Goal: Task Accomplishment & Management: Complete application form

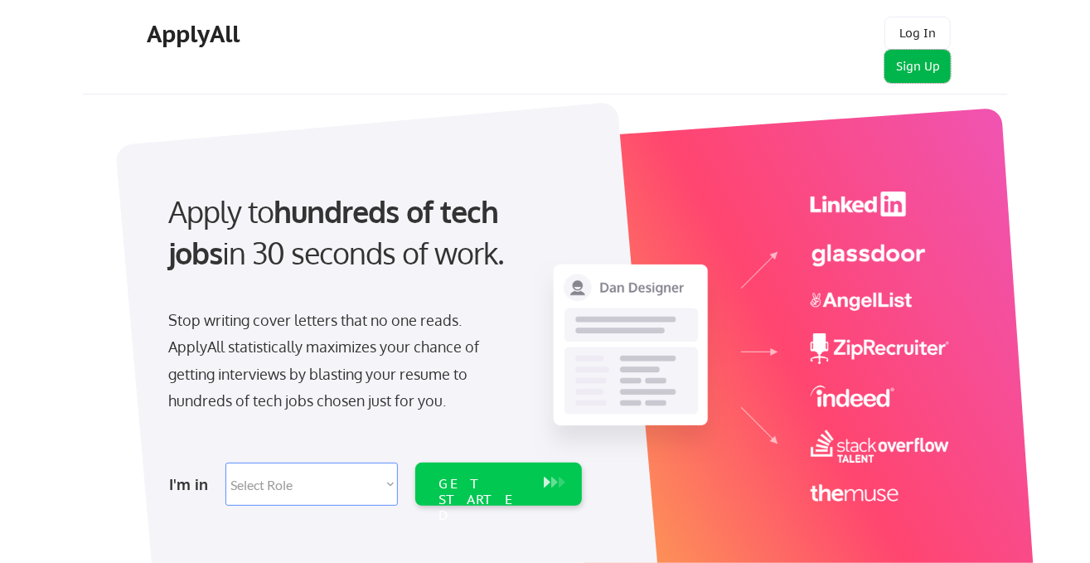
click at [926, 70] on button "Sign Up" at bounding box center [918, 66] width 66 height 33
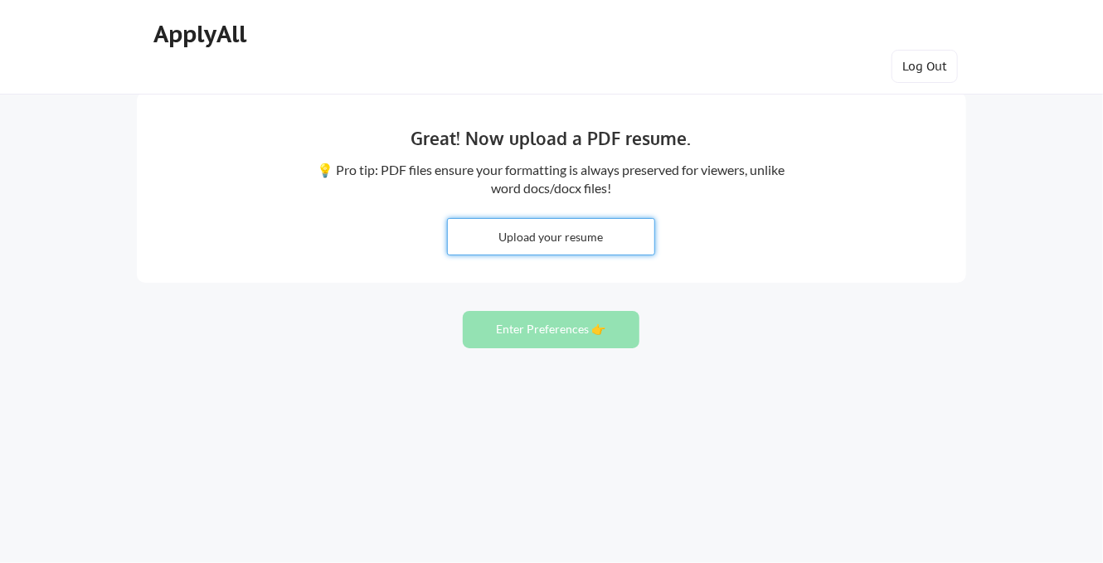
click at [575, 250] on input "file" at bounding box center [551, 237] width 206 height 36
type input "C:\fakepath\Susan's Resume 7.2025_revised.docx"
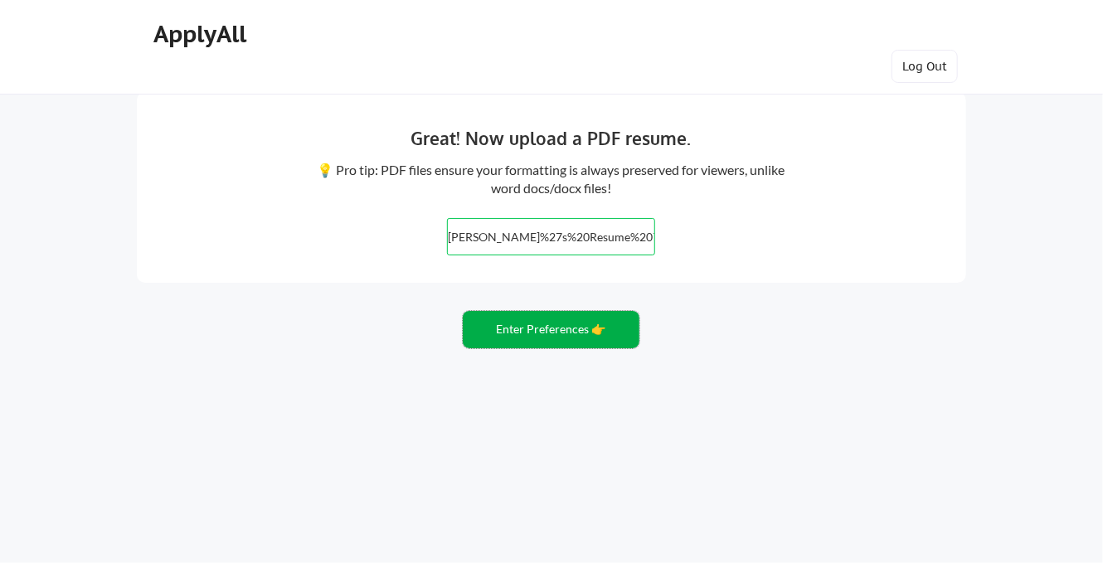
click at [569, 328] on button "Enter Preferences 👉" at bounding box center [551, 329] width 177 height 37
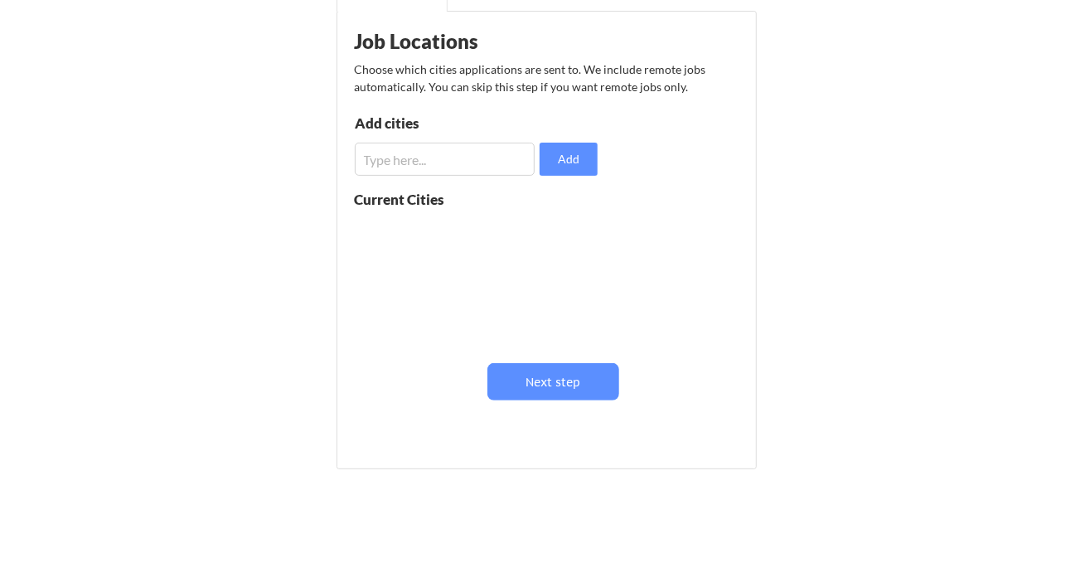
scroll to position [192, 0]
click at [441, 168] on input "input" at bounding box center [445, 158] width 181 height 33
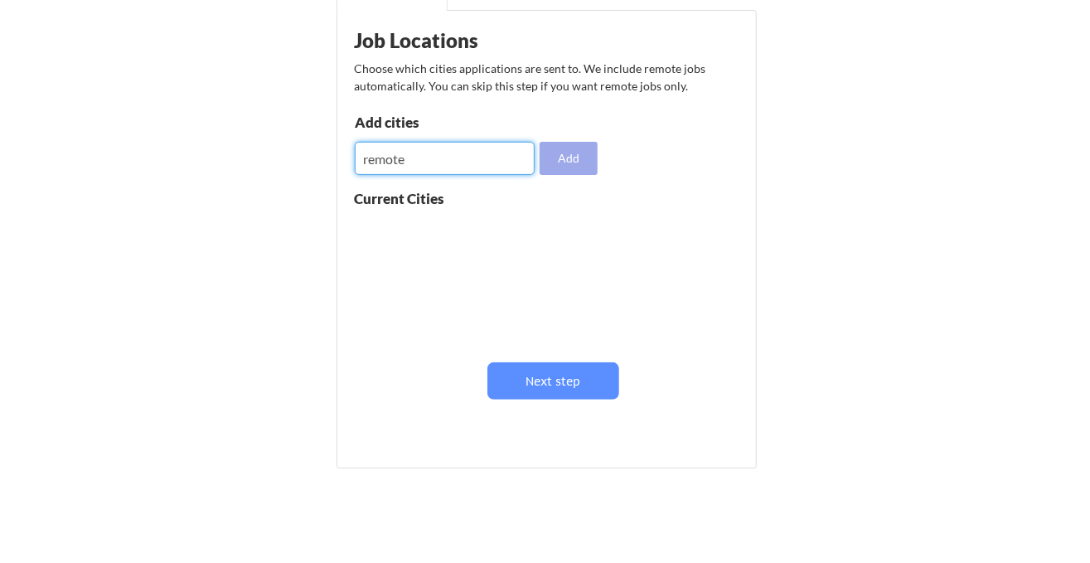
type input "remote"
click at [563, 156] on button "Add" at bounding box center [569, 158] width 58 height 33
drag, startPoint x: 465, startPoint y: 160, endPoint x: 350, endPoint y: 155, distance: 115.4
click at [350, 155] on div "Job Locations Choose which cities applications are sent to. We include remote j…" at bounding box center [551, 233] width 410 height 429
type input "phoenix"
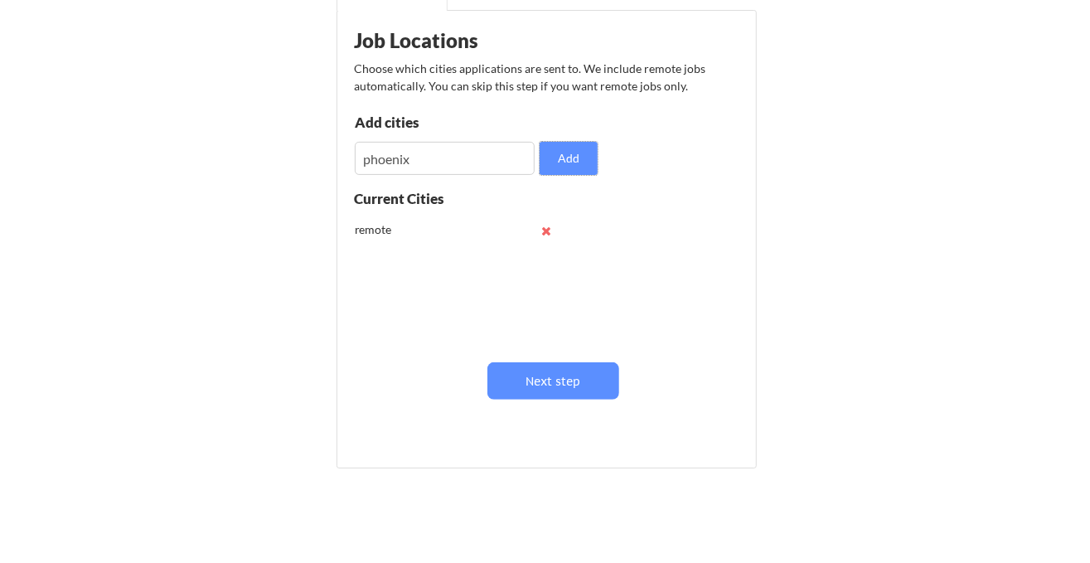
click at [540, 142] on button "Add" at bounding box center [569, 158] width 58 height 33
click at [366, 160] on input "input" at bounding box center [445, 158] width 181 height 33
type input "Chandler"
click at [366, 160] on input "input" at bounding box center [445, 158] width 181 height 33
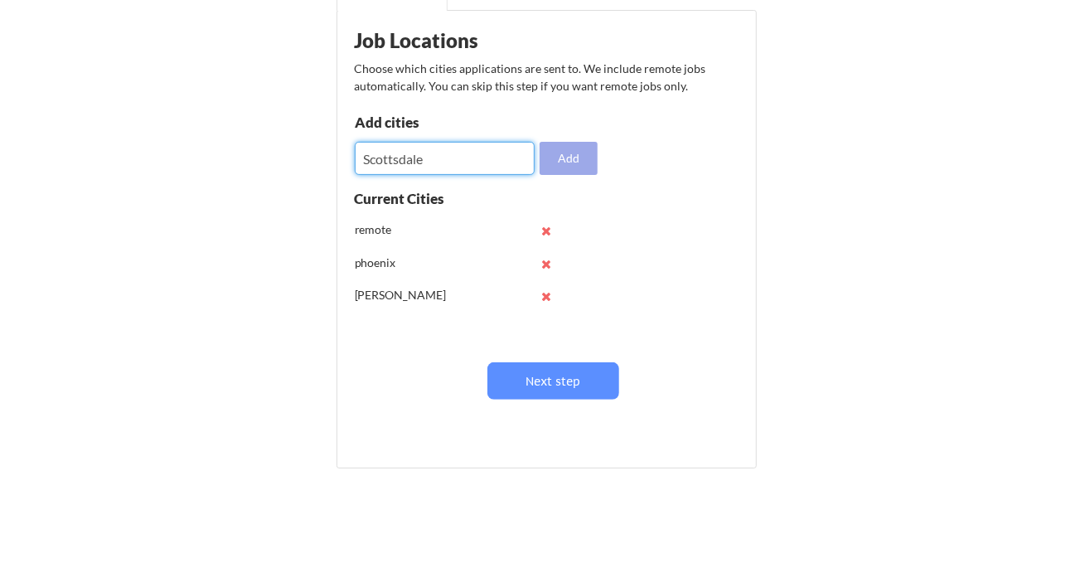
type input "Scottsdale"
click at [584, 162] on button "Add" at bounding box center [569, 158] width 58 height 33
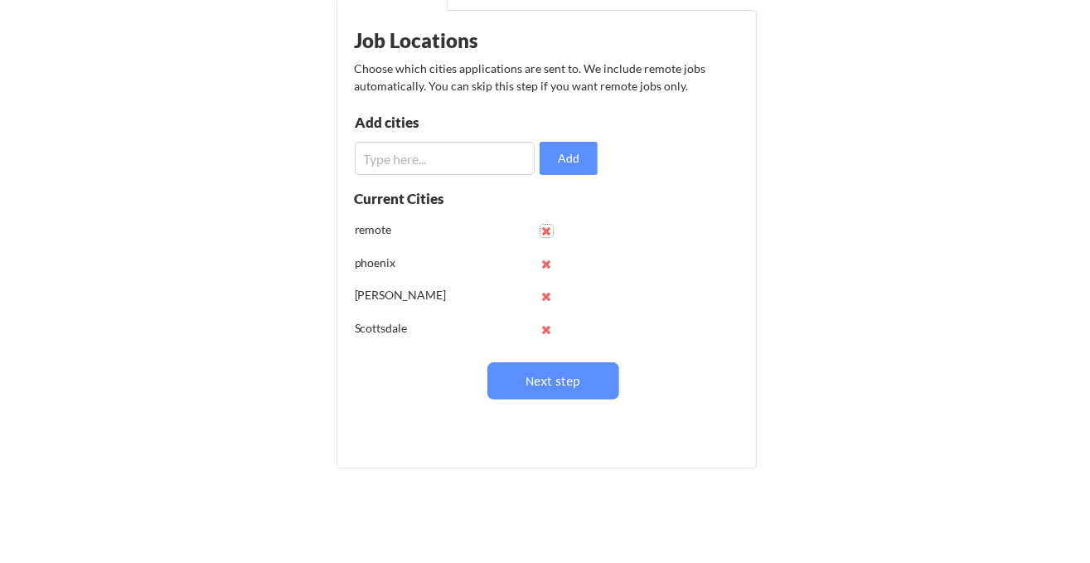
click at [544, 234] on button at bounding box center [547, 231] width 12 height 12
click at [458, 198] on div "Current Cities" at bounding box center [418, 199] width 127 height 14
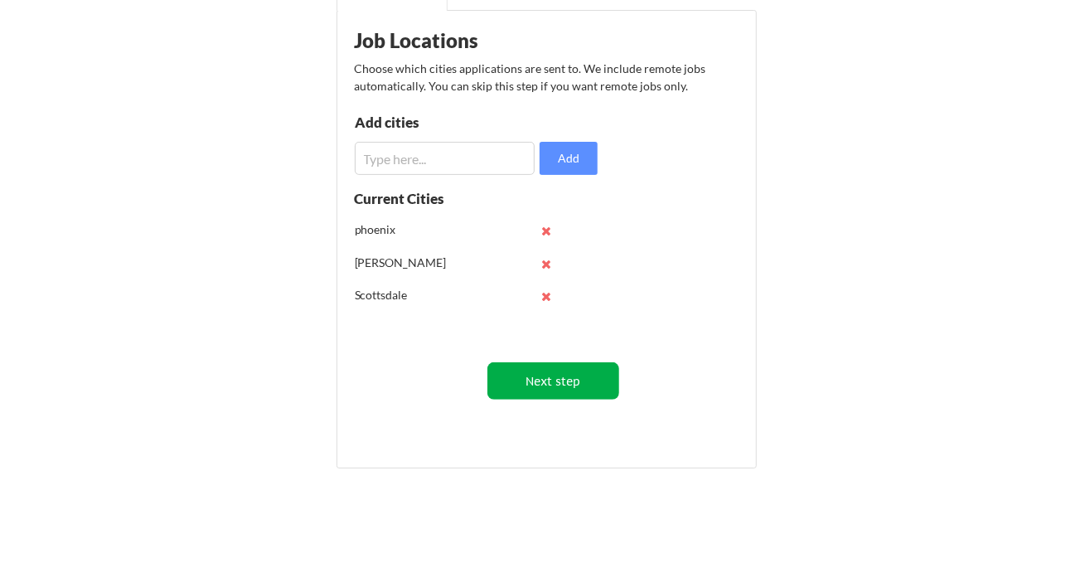
click at [555, 378] on button "Next step" at bounding box center [554, 380] width 132 height 37
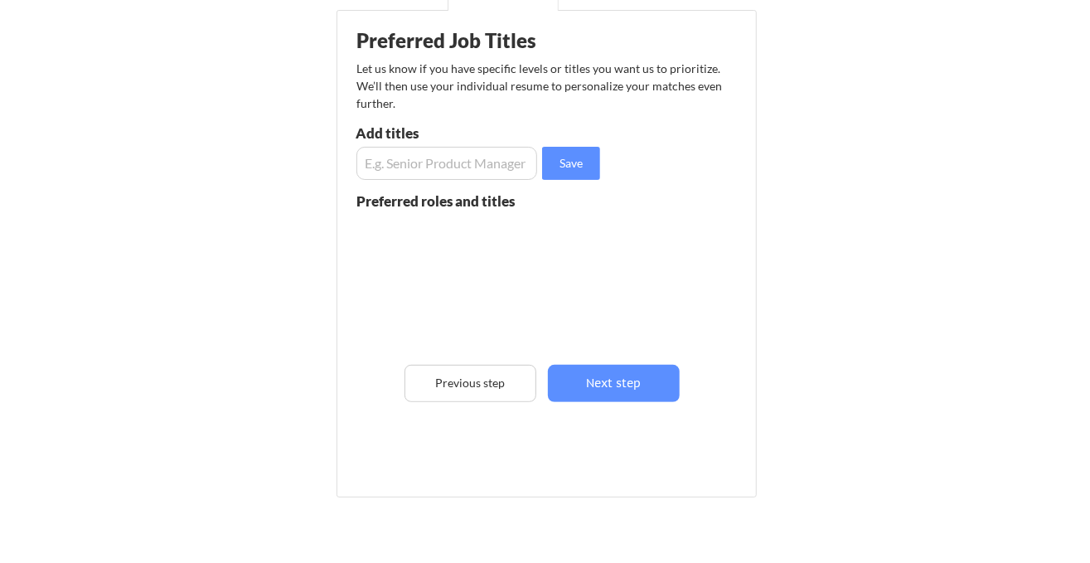
click at [483, 160] on input "input" at bounding box center [448, 163] width 182 height 33
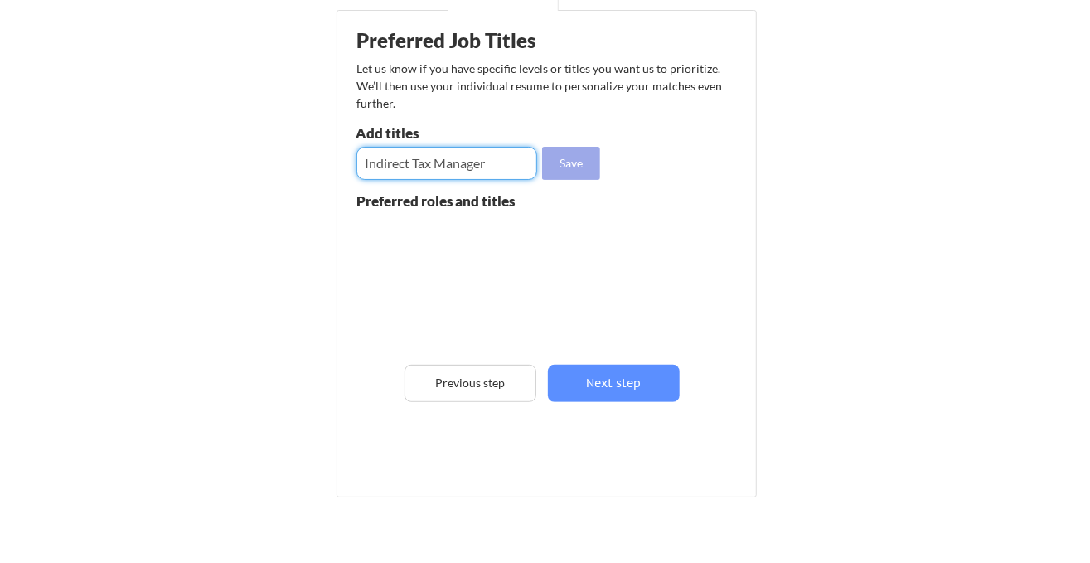
type input "Indirect Tax Manager"
click at [599, 172] on button "Save" at bounding box center [571, 163] width 58 height 33
click at [472, 161] on input "input" at bounding box center [448, 163] width 182 height 33
type input "Indirect Tax Director"
click at [472, 161] on input "input" at bounding box center [448, 163] width 182 height 33
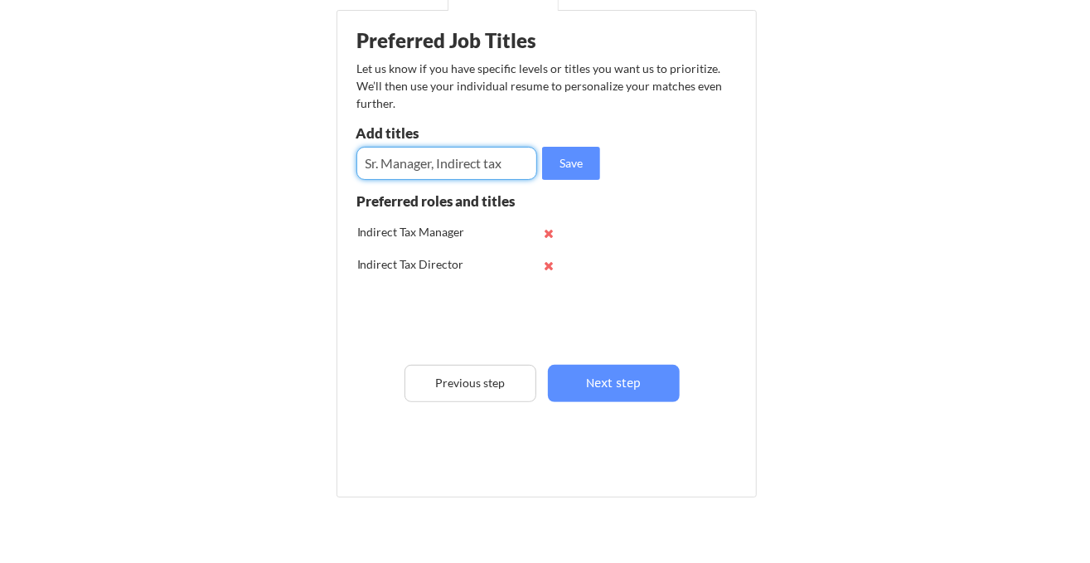
type input "Sr. Manager, Indirect tax"
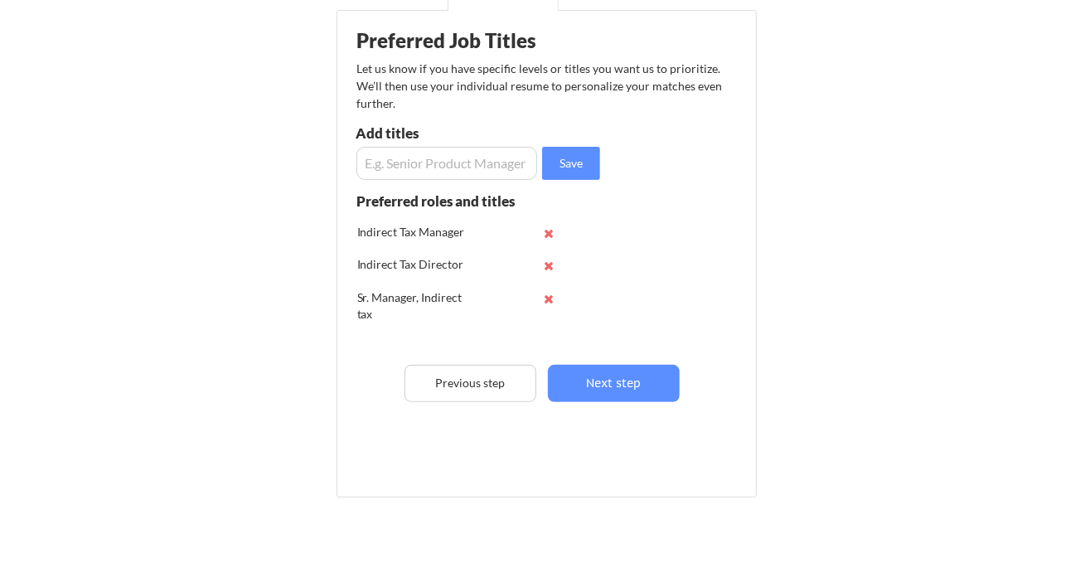
click at [472, 161] on input "input" at bounding box center [448, 163] width 182 height 33
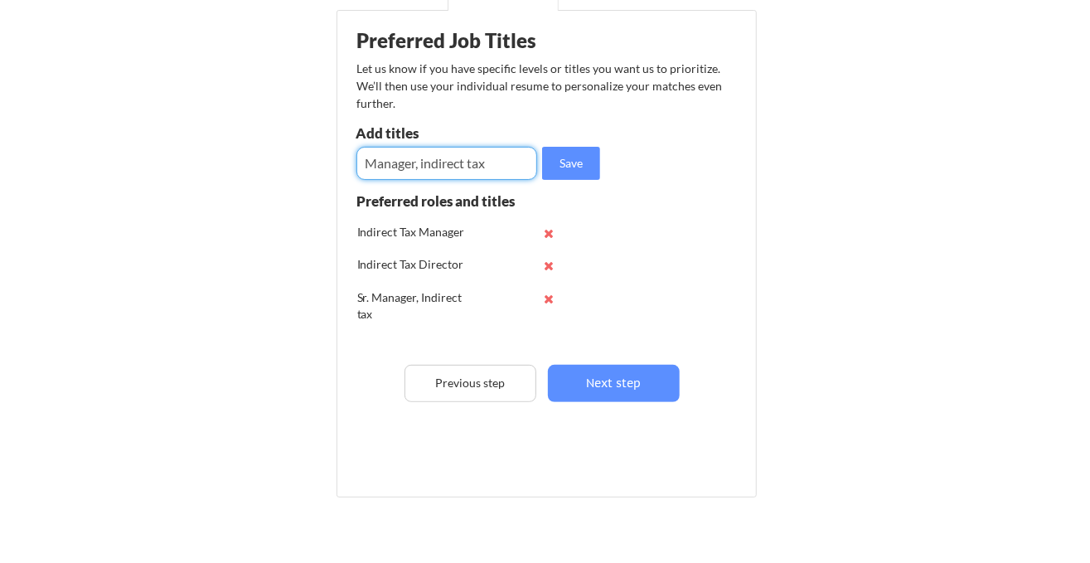
type input "Manager, indirect tax"
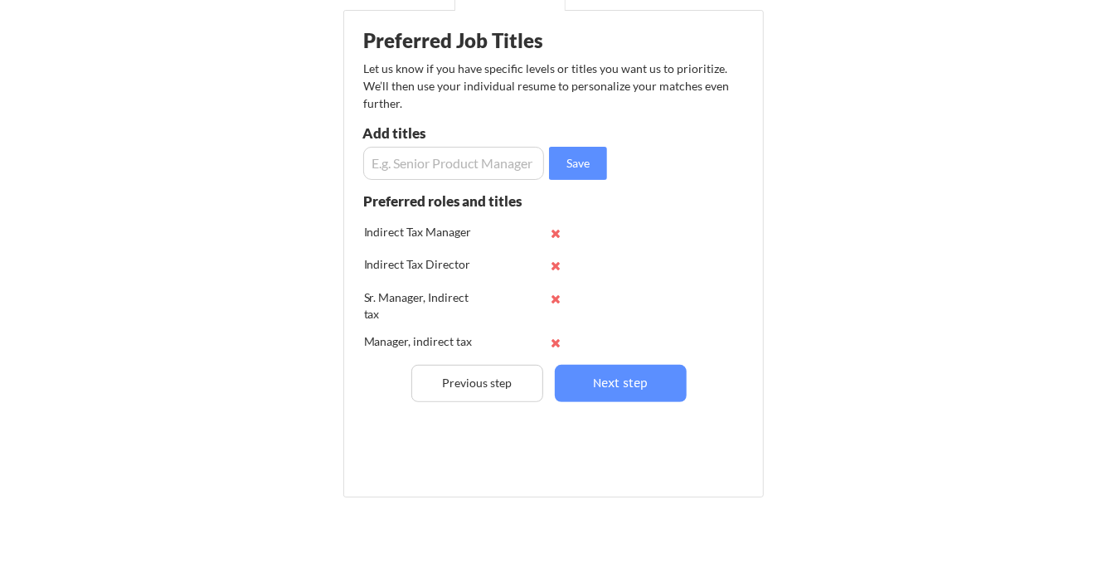
scroll to position [151, 0]
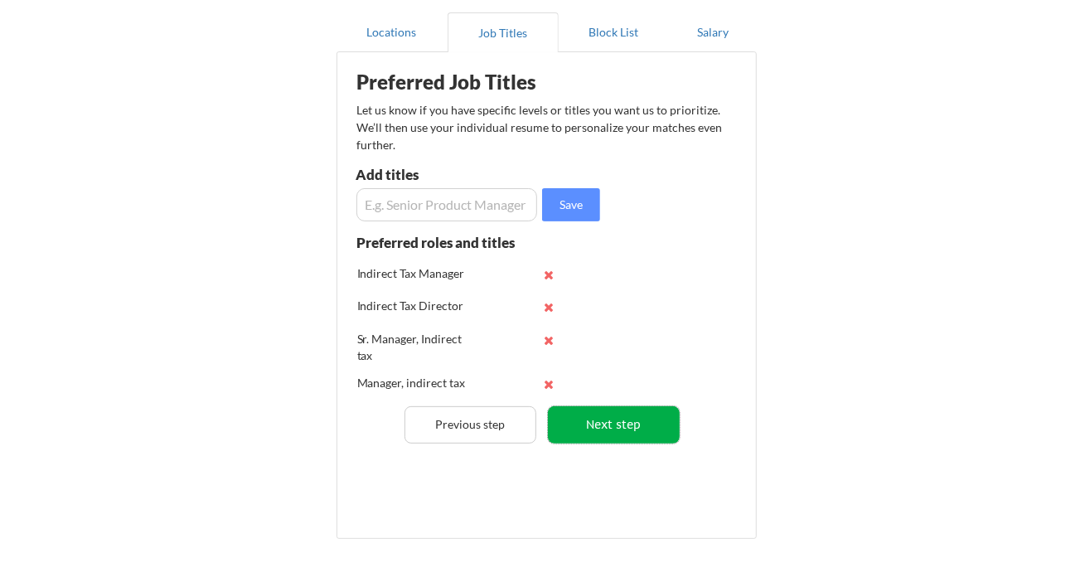
click at [639, 416] on button "Next step" at bounding box center [614, 424] width 132 height 37
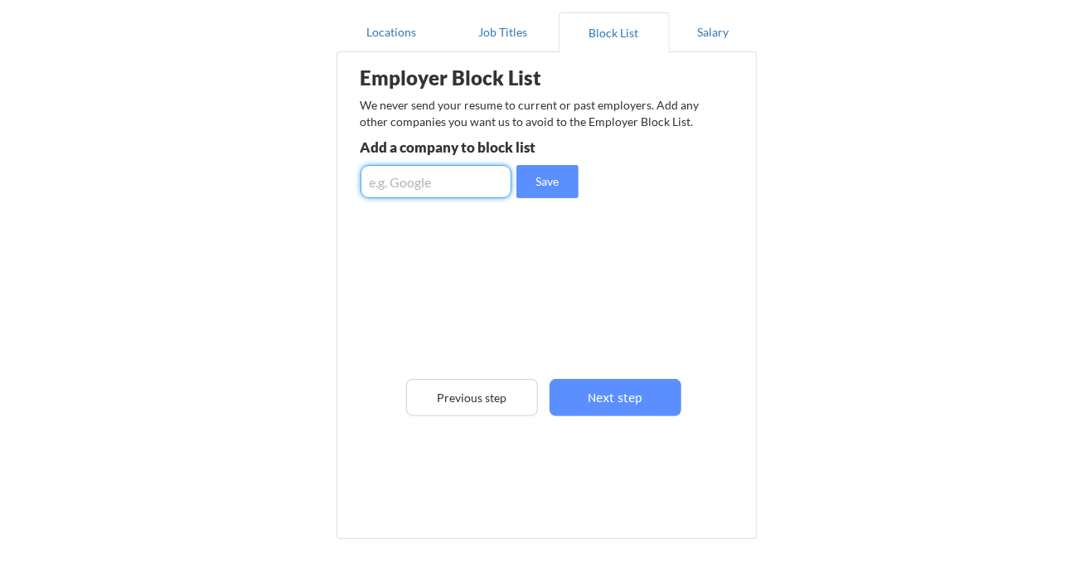
click at [464, 187] on input "input" at bounding box center [436, 181] width 151 height 33
type input "Blue Yonder, Inc."
click at [539, 181] on button "Save" at bounding box center [548, 181] width 62 height 33
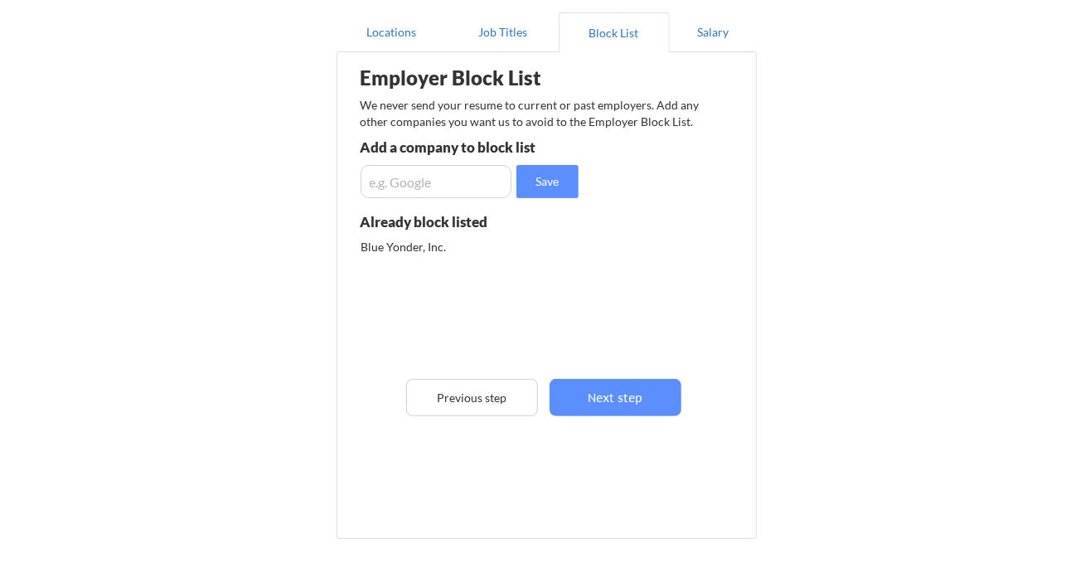
click at [646, 415] on div "Employer Block List We never send your resume to current or past employers. Add…" at bounding box center [547, 270] width 403 height 429
click at [639, 402] on button "Next step" at bounding box center [616, 397] width 132 height 37
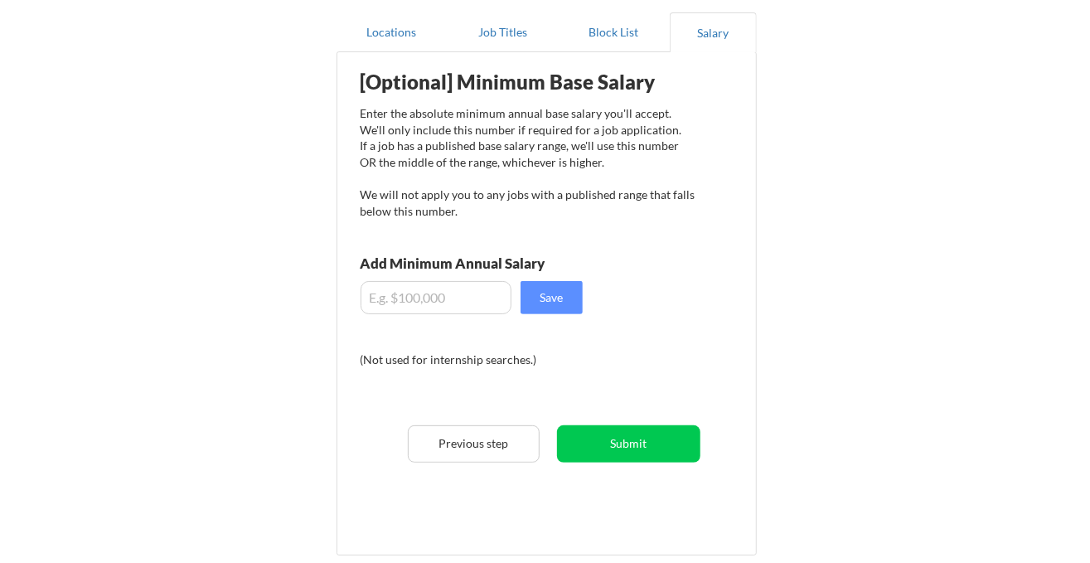
click at [465, 301] on input "input" at bounding box center [436, 297] width 151 height 33
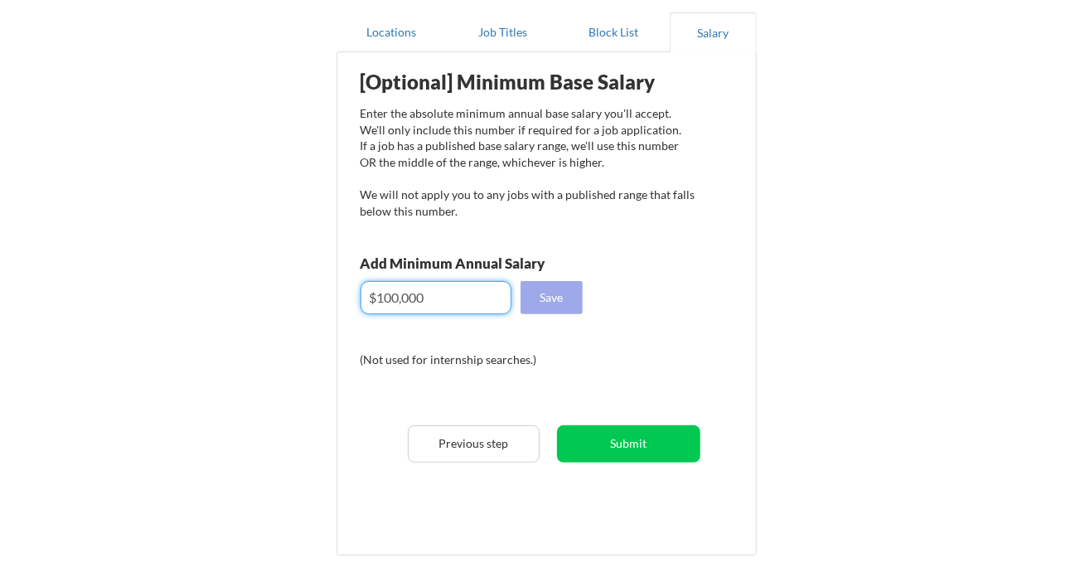
type input "$100,000"
click at [546, 297] on button "Save" at bounding box center [552, 297] width 62 height 33
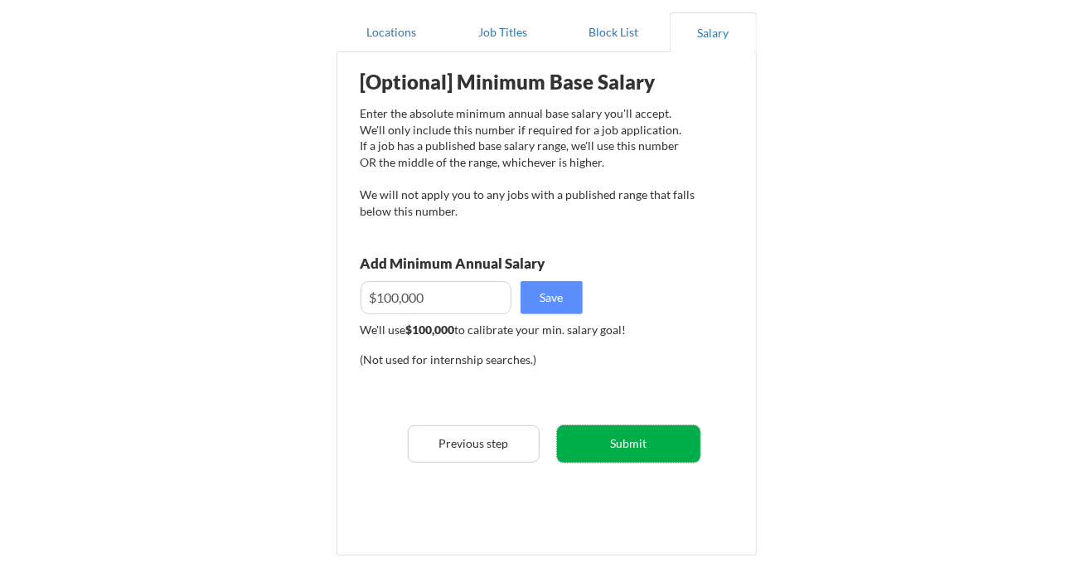
click at [656, 446] on button "Submit" at bounding box center [628, 443] width 143 height 37
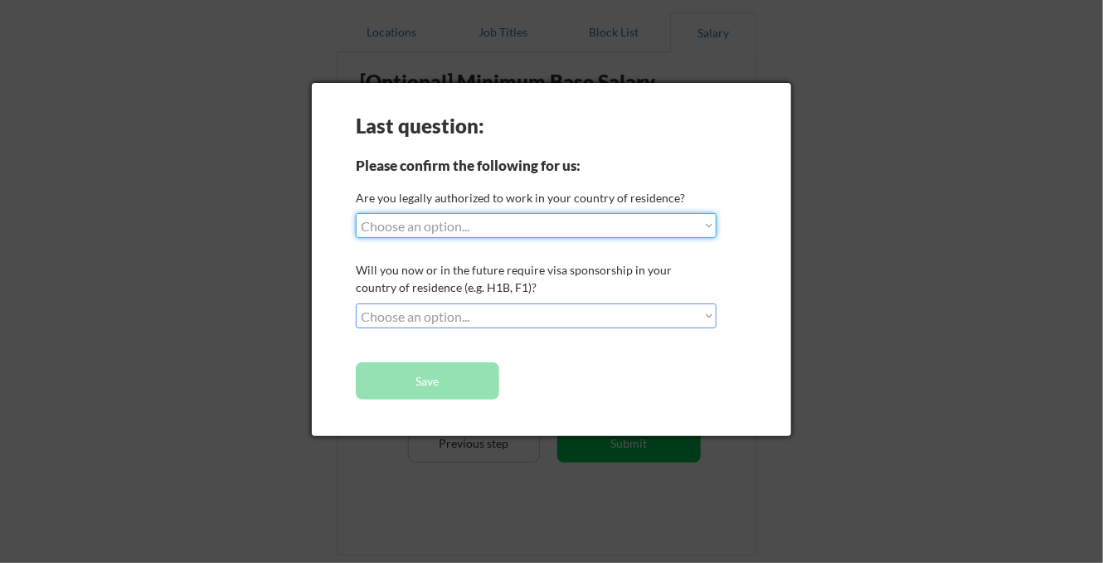
click at [589, 229] on select "Choose an option... Yes, I am a US Citizen Yes, I am a Canadian Citizen Yes, I …" at bounding box center [536, 225] width 361 height 25
select select ""yes__i_am_a_us_citizen""
click at [356, 213] on select "Choose an option... Yes, I am a US Citizen Yes, I am a Canadian Citizen Yes, I …" at bounding box center [536, 225] width 361 height 25
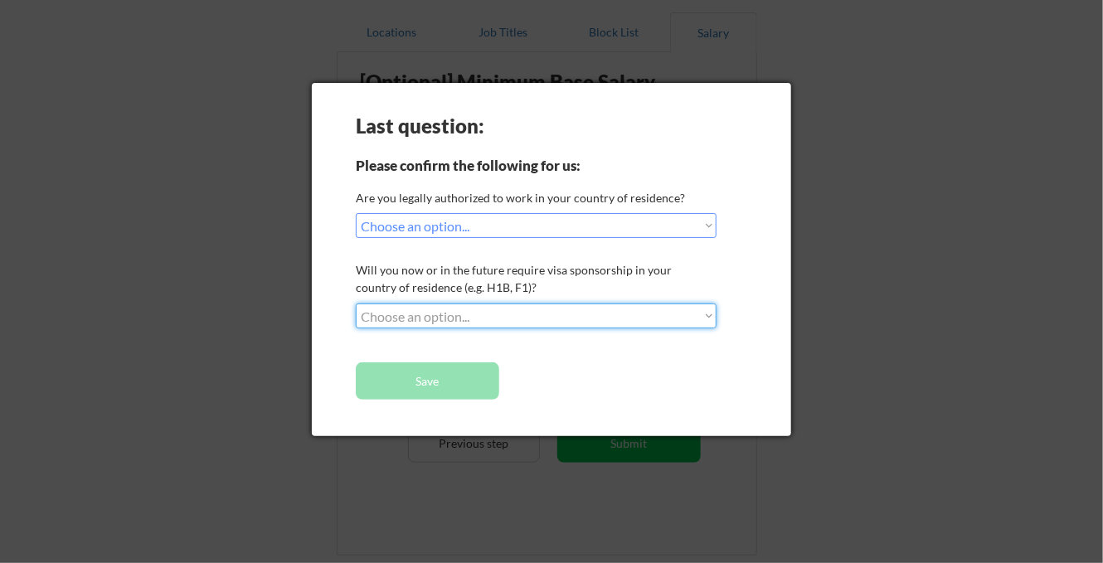
click at [545, 312] on select "Choose an option... No, I will not need sponsorship Yes, I will need sponsorship" at bounding box center [536, 316] width 361 height 25
select select ""no__i_will_not_need_sponsorship""
click at [356, 304] on select "Choose an option... No, I will not need sponsorship Yes, I will need sponsorship" at bounding box center [536, 316] width 361 height 25
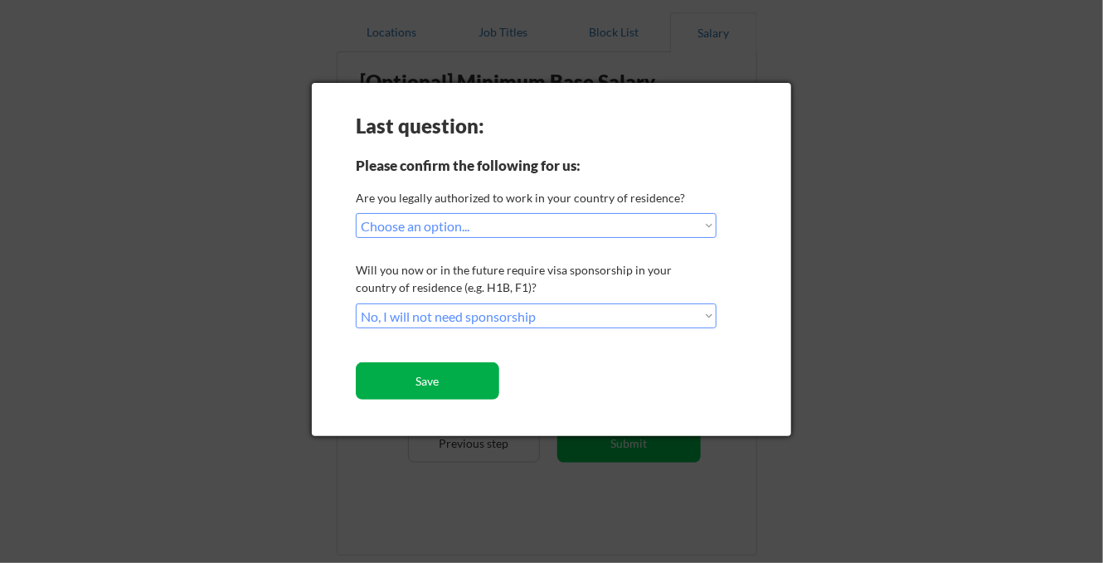
click at [452, 391] on button "Save" at bounding box center [427, 380] width 143 height 37
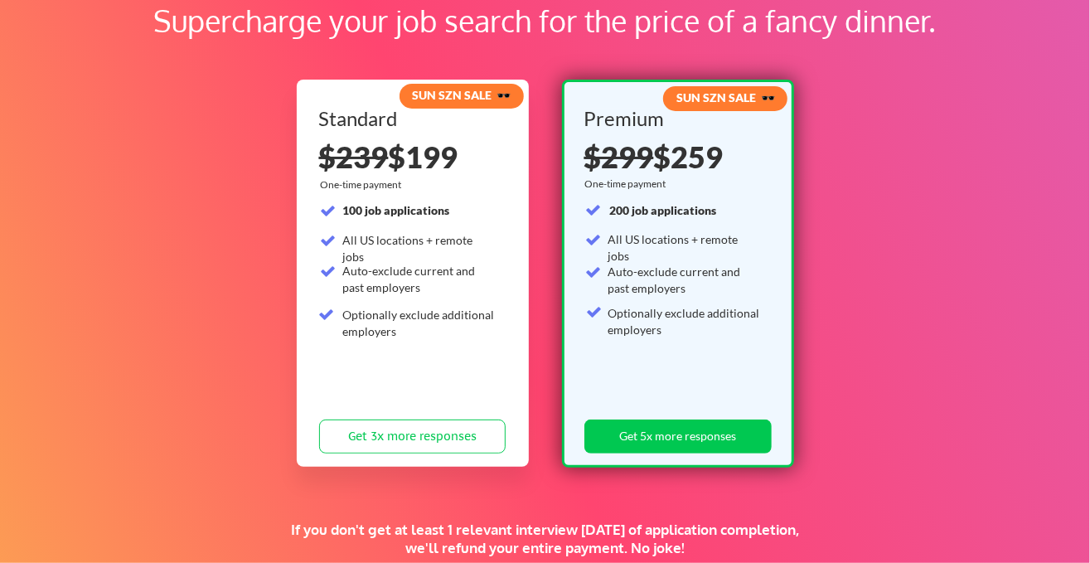
scroll to position [111, 0]
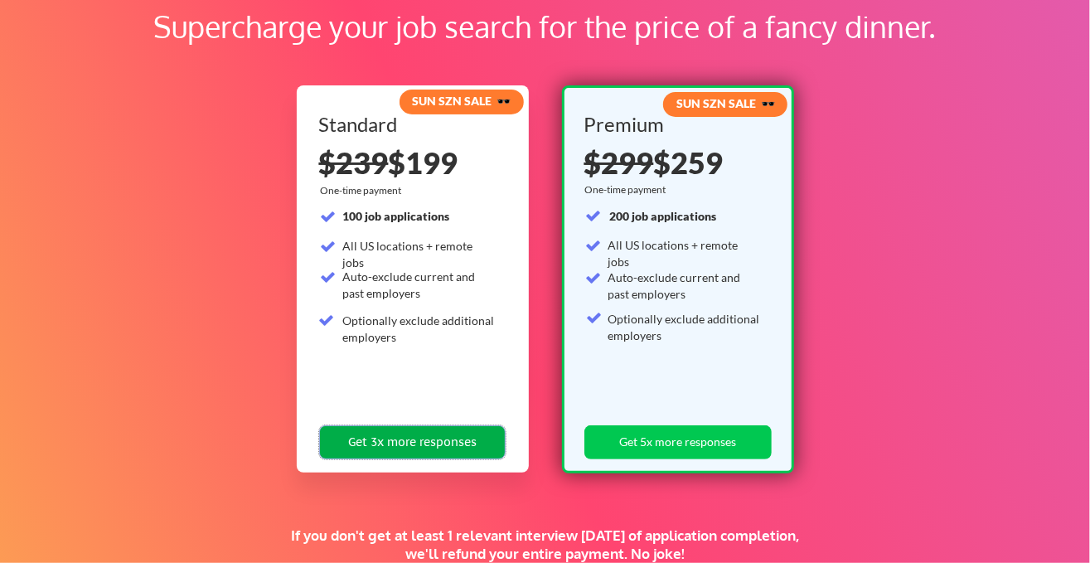
click at [450, 437] on button "Get 3x more responses" at bounding box center [412, 442] width 187 height 34
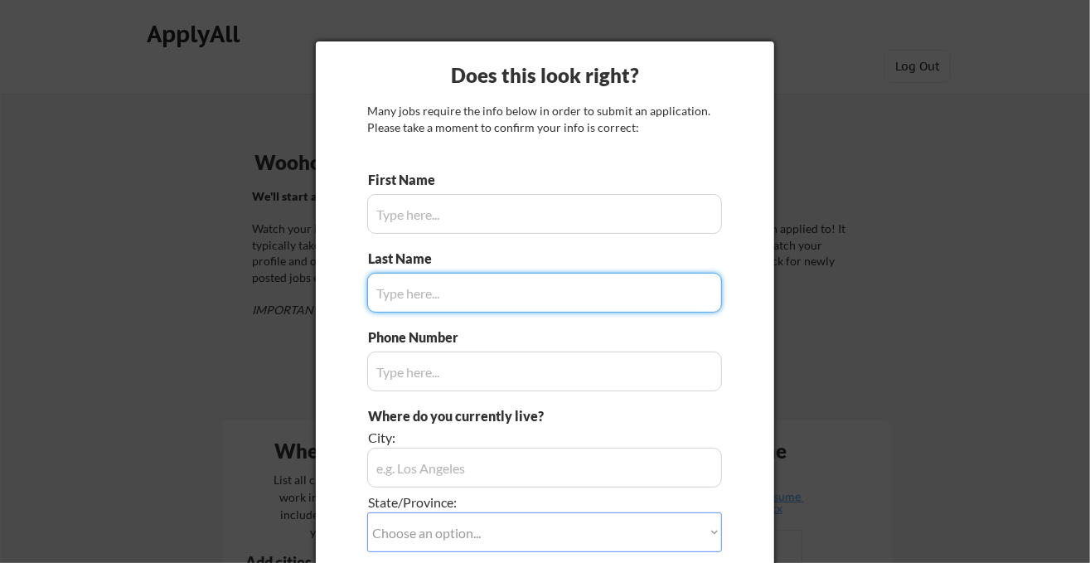
type input "Susan"
type input "(480) 215-5946"
type input "Chandler, AZ 85249"
click at [978, 202] on div at bounding box center [545, 281] width 1090 height 563
type input "Klingensmith"
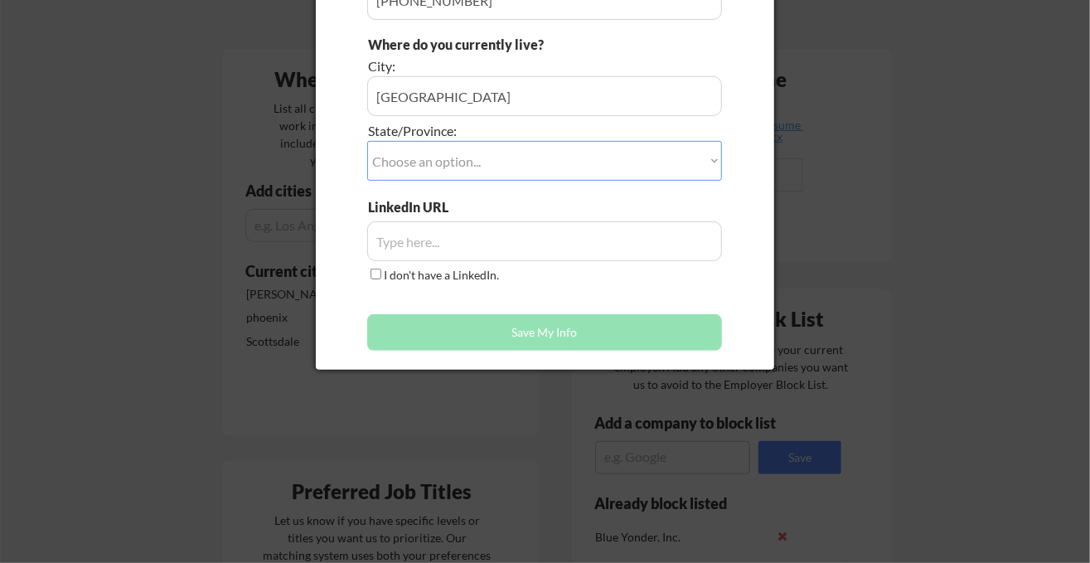
scroll to position [380, 0]
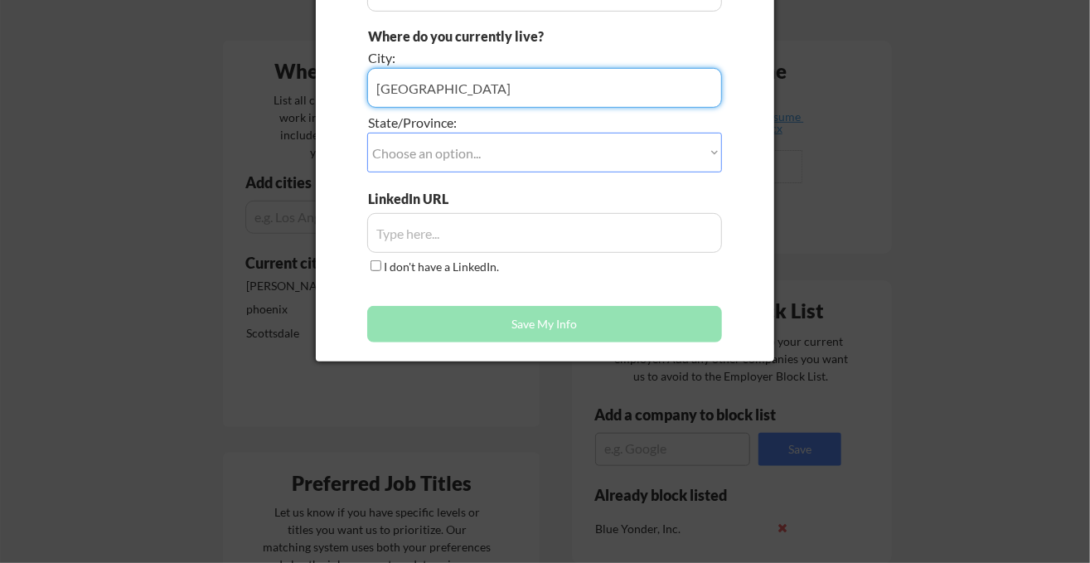
drag, startPoint x: 516, startPoint y: 84, endPoint x: 434, endPoint y: 85, distance: 82.1
click at [434, 85] on input "input" at bounding box center [544, 88] width 355 height 40
type input "Chandler"
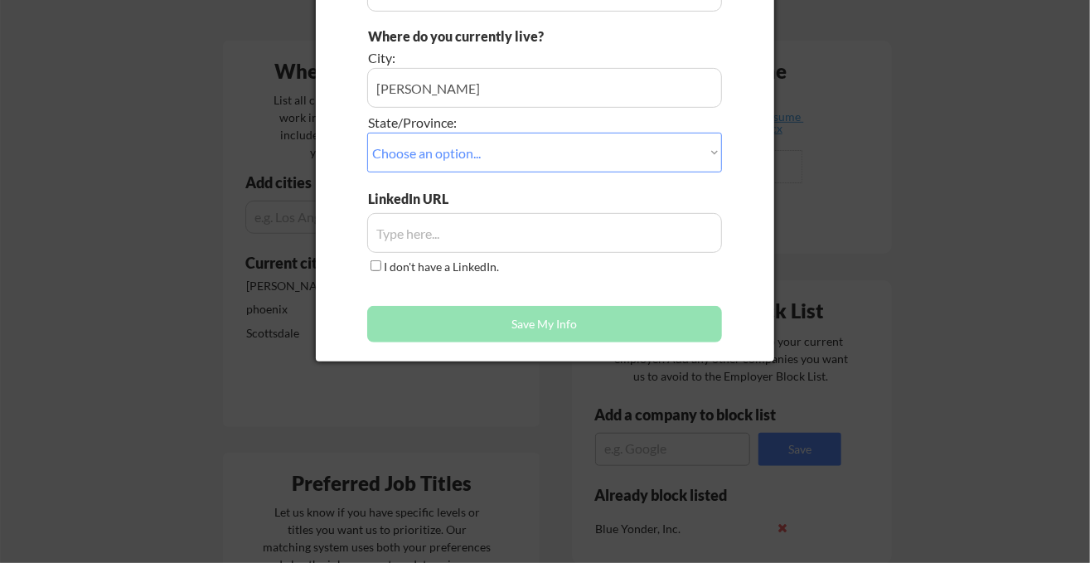
click at [441, 153] on select "Choose an option... Other/Not Applicable Alabama Alaska Alberta Arizona Arkansa…" at bounding box center [544, 153] width 355 height 40
select select ""Arizona""
click at [367, 133] on select "Choose an option... Other/Not Applicable Alabama Alaska Alberta Arizona Arkansa…" at bounding box center [544, 153] width 355 height 40
click at [438, 241] on input "input" at bounding box center [544, 233] width 355 height 40
paste input "https://www.linkedin.com/in/susan-klingensmith-b8a8217/"
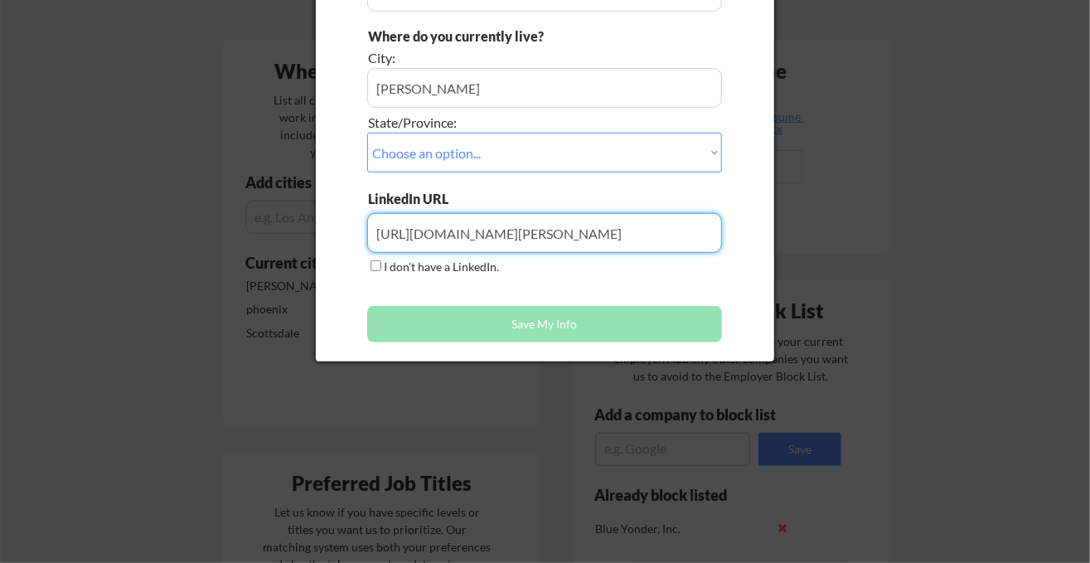
scroll to position [0, 5]
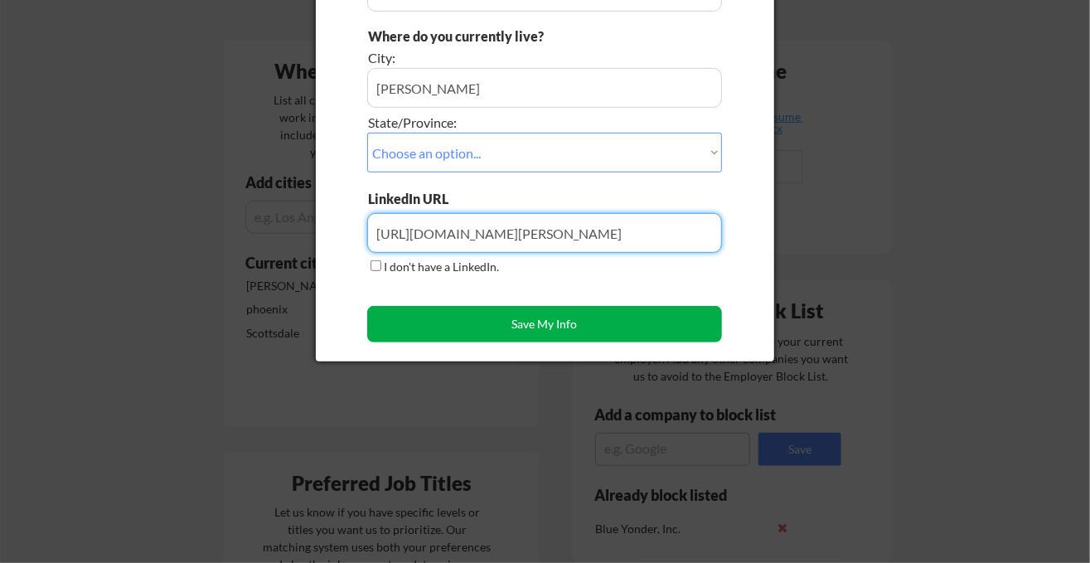
type input "https://www.linkedin.com/in/susan-klingensmith-b8a8217/"
click at [697, 327] on button "Save My Info" at bounding box center [544, 324] width 355 height 36
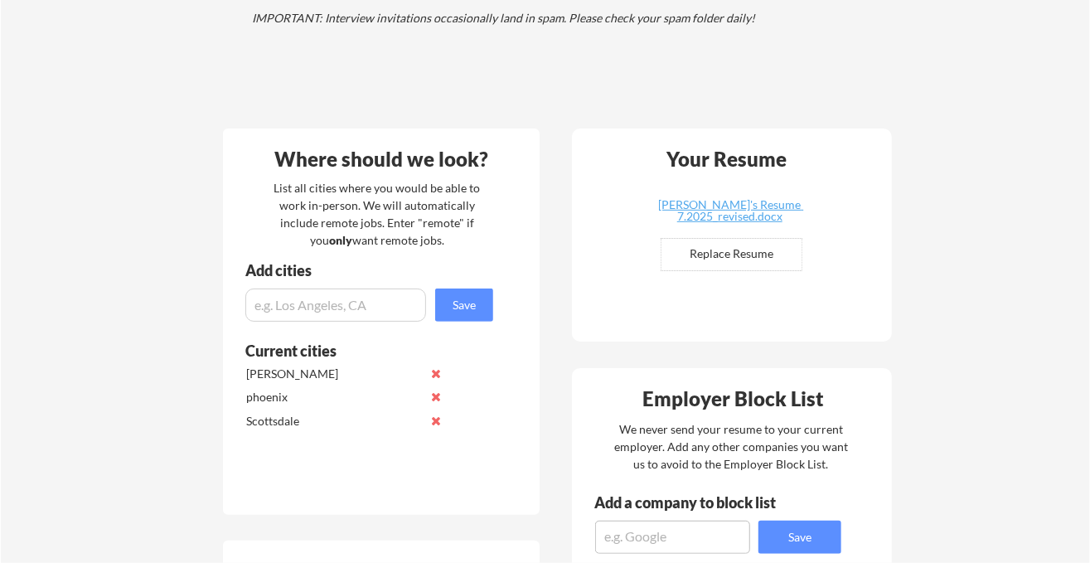
scroll to position [289, 0]
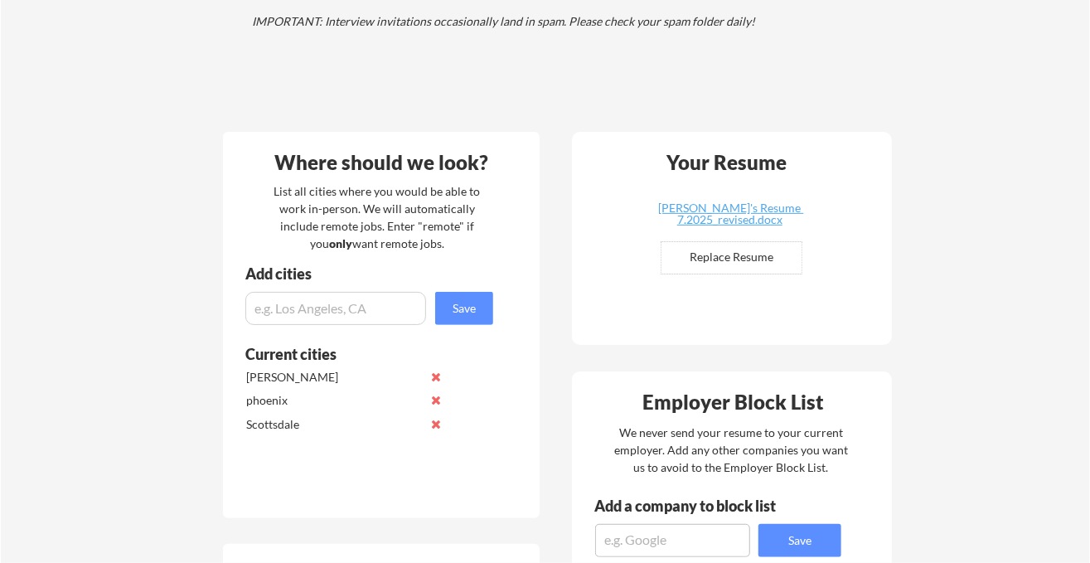
click at [743, 201] on div "Your Resume Susan's Resume 7.2025_revised.docx Replace Resume ✅ Replaced!" at bounding box center [732, 238] width 320 height 213
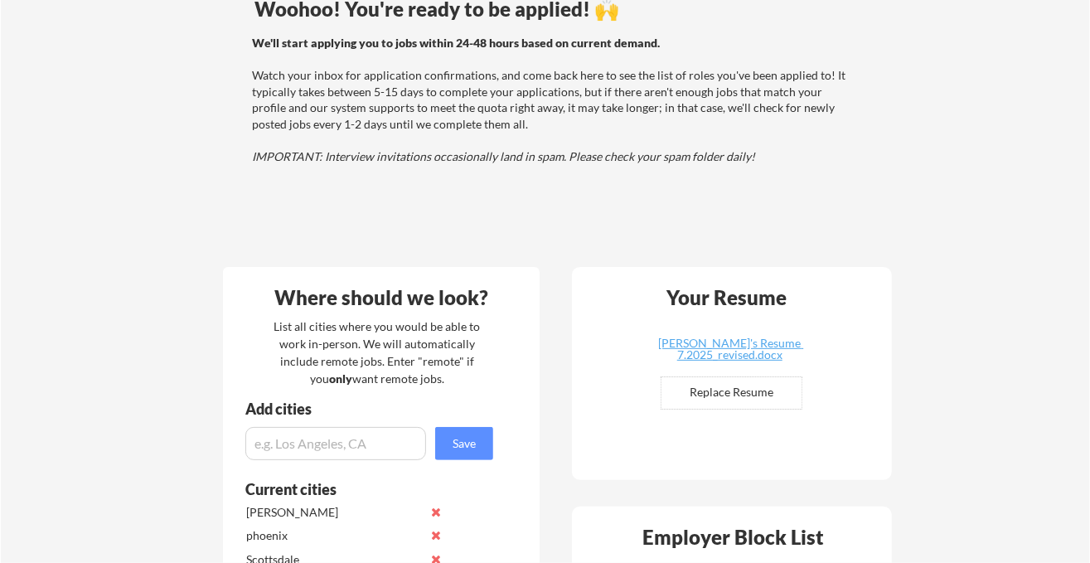
scroll to position [0, 0]
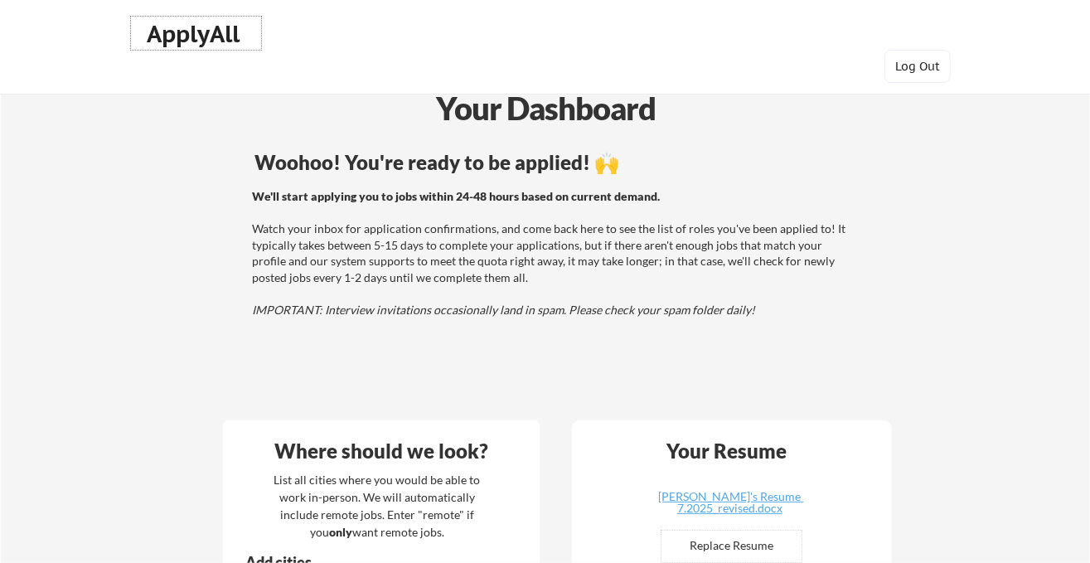
click at [214, 48] on div "ApplyAll" at bounding box center [197, 34] width 98 height 28
click at [204, 34] on div "ApplyAll" at bounding box center [197, 34] width 98 height 28
click at [197, 34] on div "ApplyAll" at bounding box center [197, 34] width 98 height 28
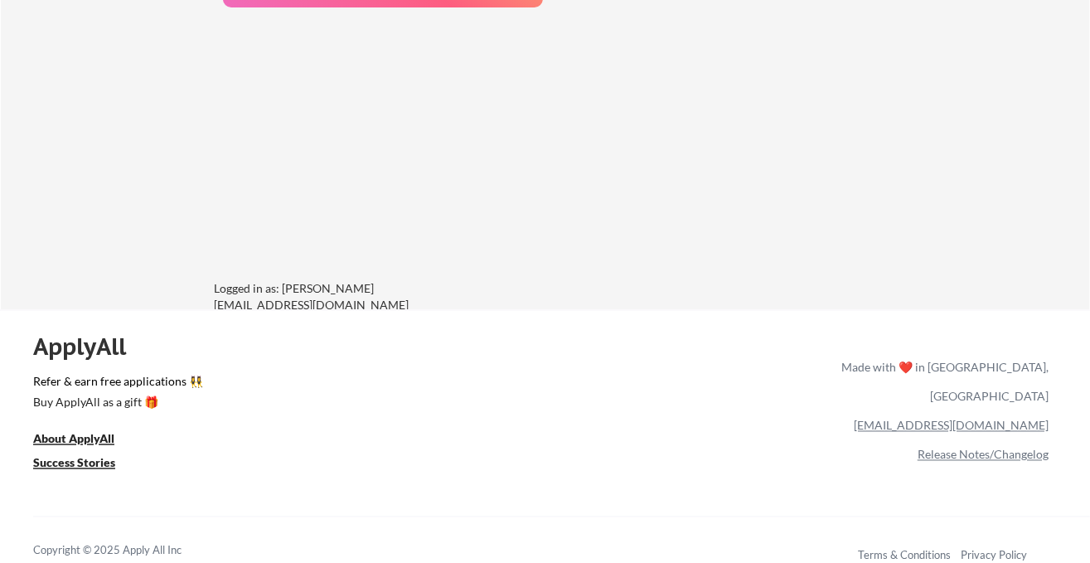
scroll to position [1382, 0]
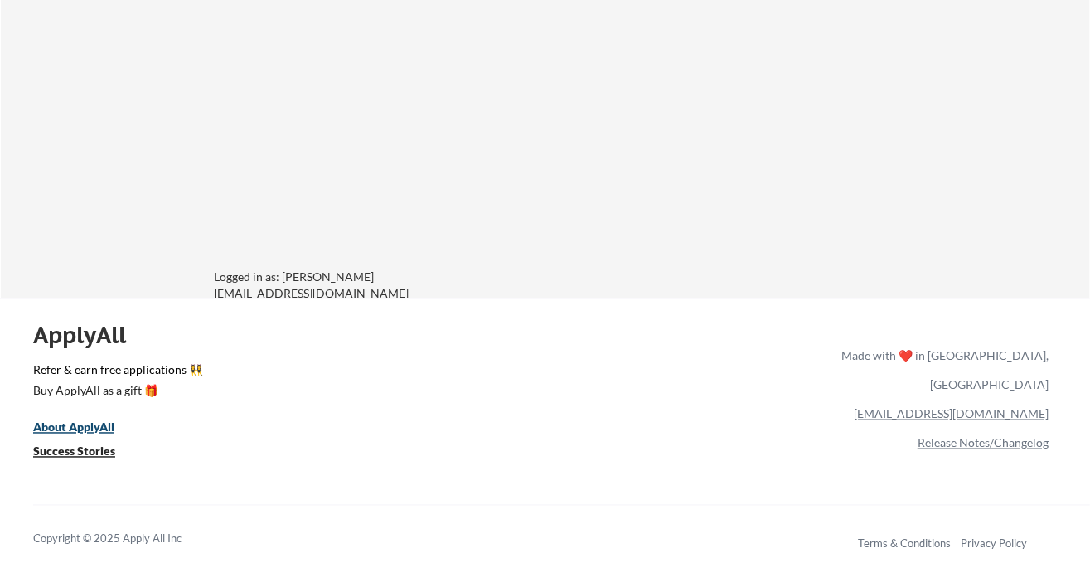
click at [88, 427] on u "About ApplyAll" at bounding box center [73, 427] width 81 height 14
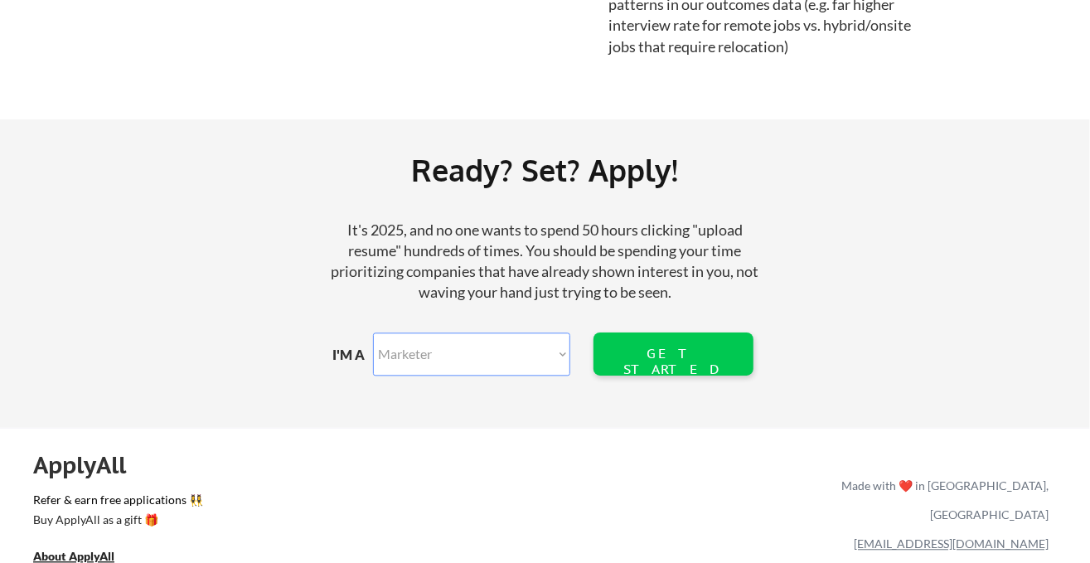
scroll to position [2018, 0]
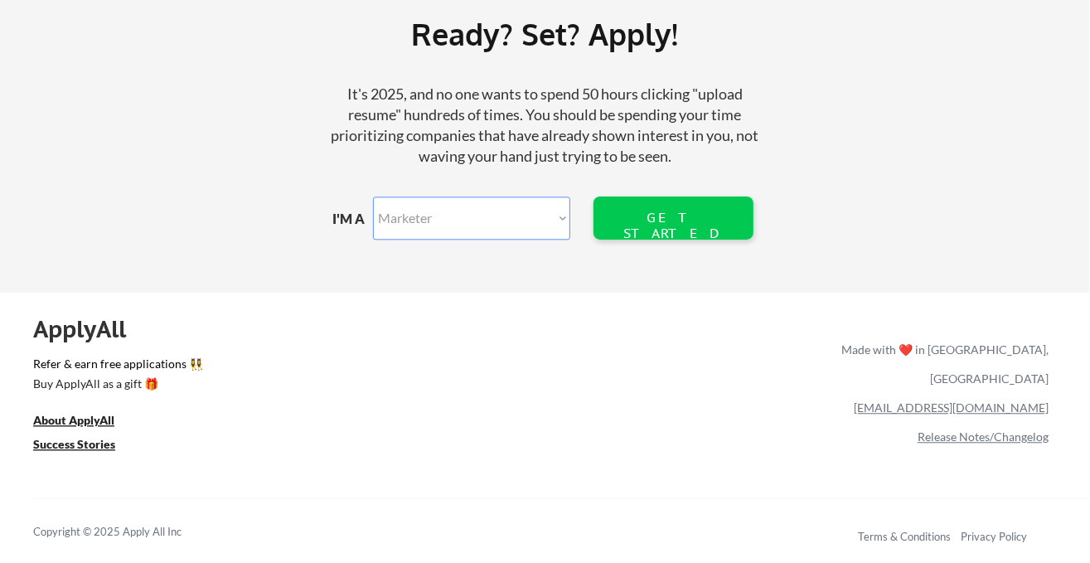
click at [518, 219] on select "Marketer Software Engineering Product Management Customer Success Sales UI/UX/P…" at bounding box center [471, 218] width 197 height 43
click at [974, 173] on div "Ready? Set? Apply! It's 2025, and no one wants to spend 50 hours clicking "uplo…" at bounding box center [545, 137] width 1090 height 308
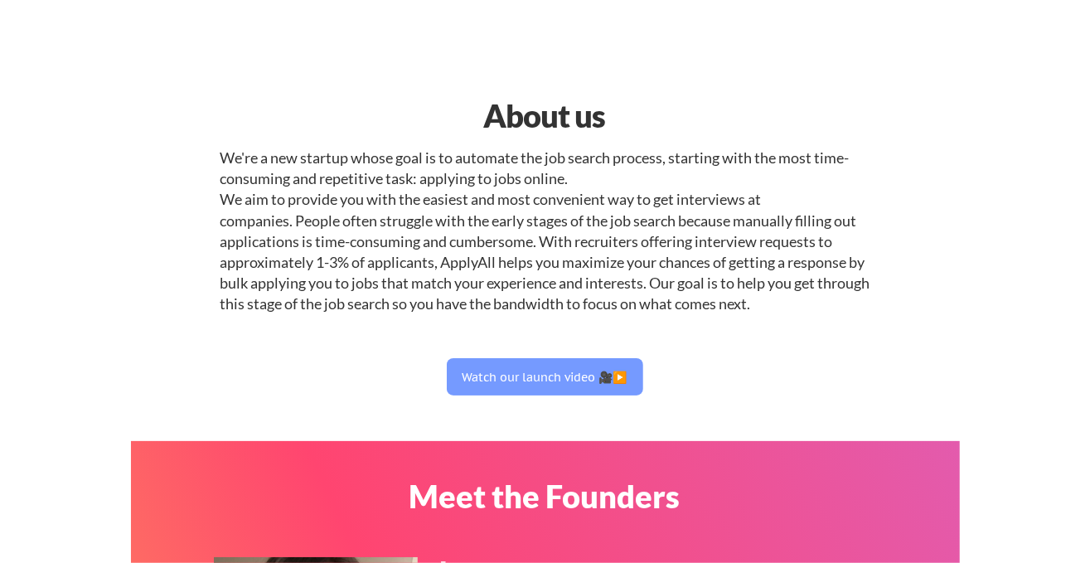
scroll to position [0, 0]
